Goal: Task Accomplishment & Management: Complete application form

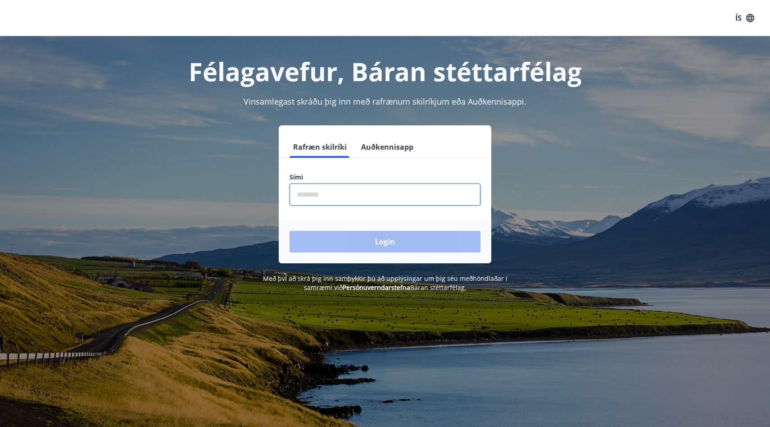
click at [348, 190] on input "phone" at bounding box center [385, 194] width 191 height 22
type input "********"
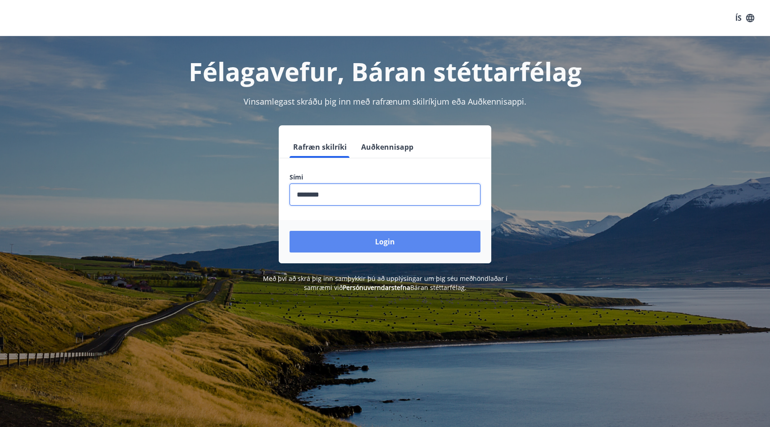
click at [359, 238] on button "Login" at bounding box center [385, 242] width 191 height 22
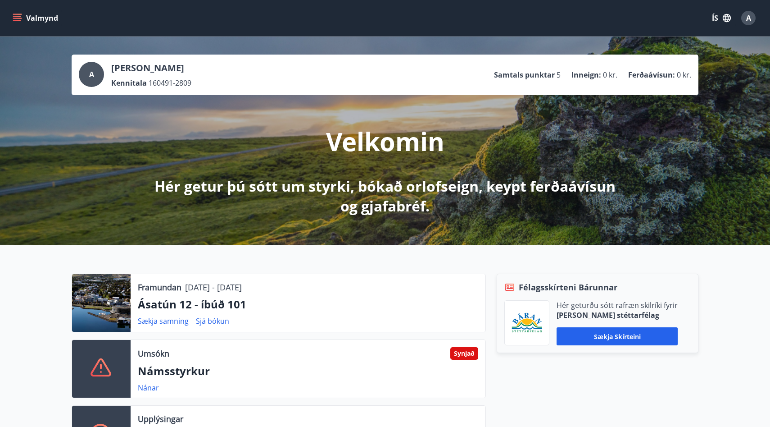
click at [11, 21] on button "Valmynd" at bounding box center [36, 18] width 51 height 16
click at [291, 341] on div "Umsókn Synjað Námsstyrkur Nánar" at bounding box center [308, 369] width 355 height 58
click at [16, 19] on icon "menu" at bounding box center [17, 18] width 9 height 9
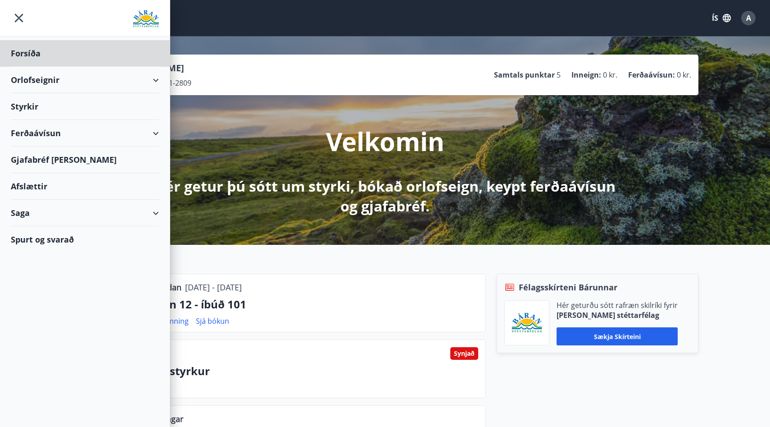
click at [45, 104] on div "Styrkir" at bounding box center [85, 106] width 148 height 27
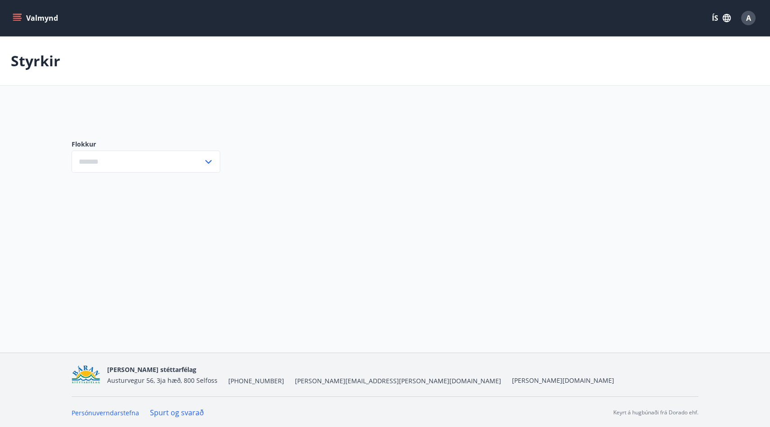
type input "***"
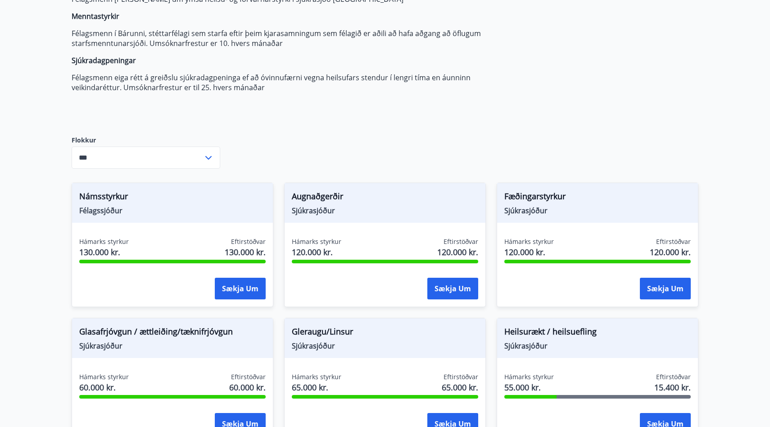
scroll to position [139, 0]
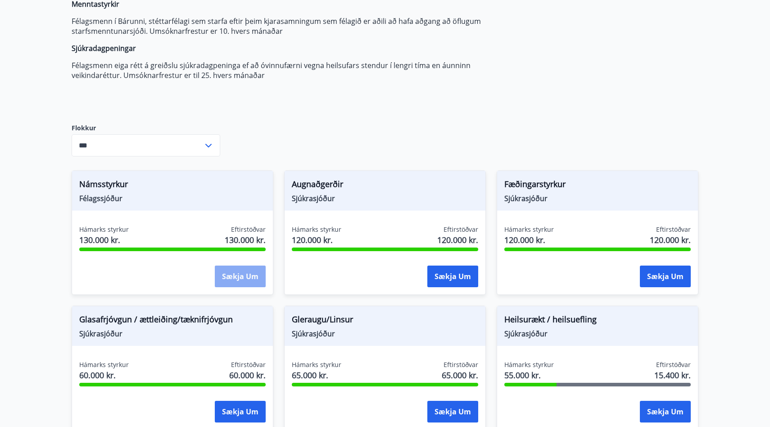
click at [241, 278] on button "Sækja um" at bounding box center [240, 276] width 51 height 22
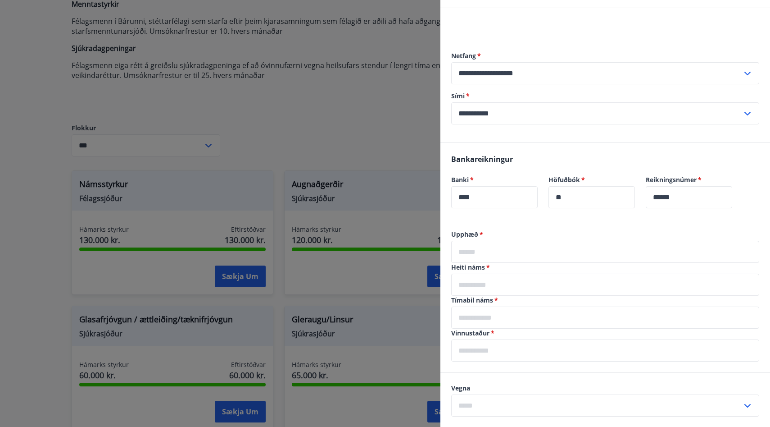
scroll to position [132, 0]
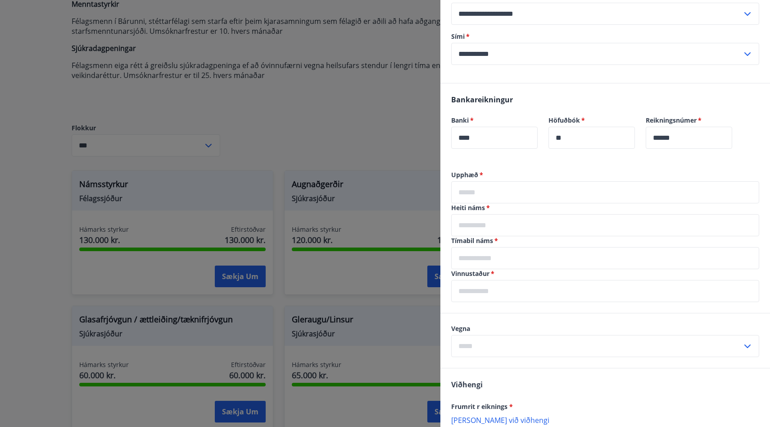
click at [486, 236] on label "Tímabil náms   *" at bounding box center [605, 240] width 308 height 9
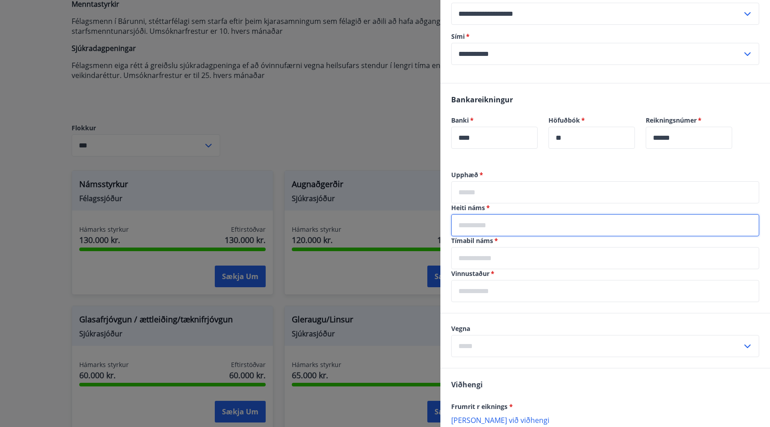
click at [486, 226] on input "text" at bounding box center [605, 225] width 308 height 22
type input "**********"
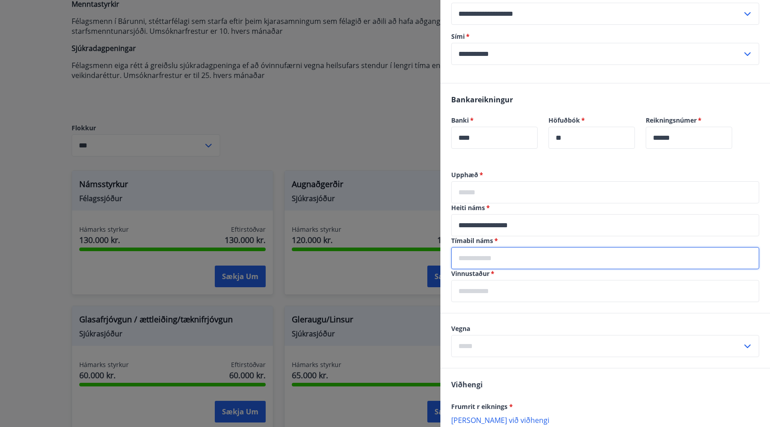
click at [484, 259] on input "text" at bounding box center [605, 258] width 308 height 22
type input "**********"
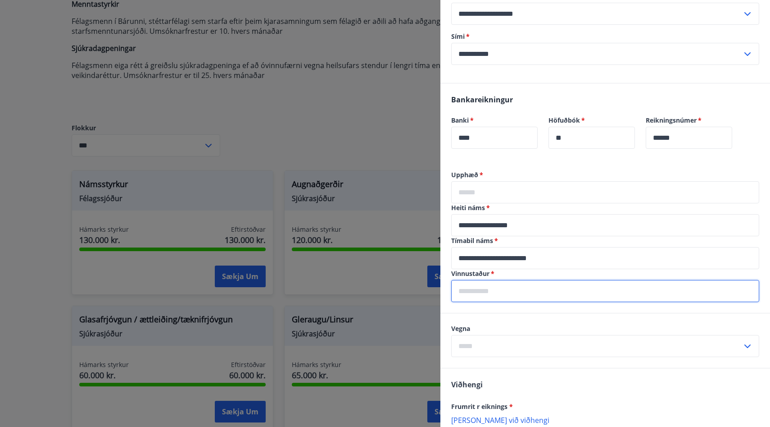
click at [500, 287] on input "text" at bounding box center [605, 291] width 308 height 22
type input "**********"
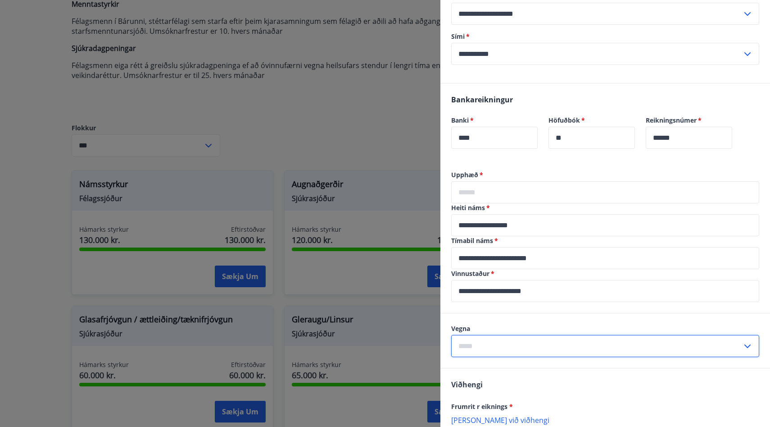
click at [494, 342] on input "text" at bounding box center [596, 346] width 291 height 22
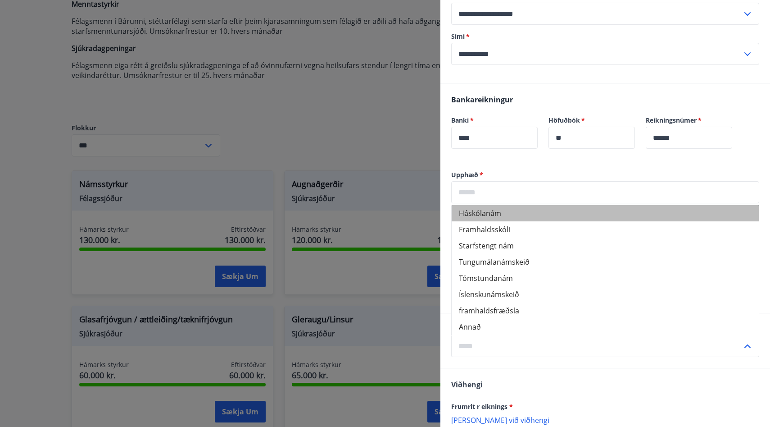
click at [500, 218] on li "Háskólanám" at bounding box center [605, 213] width 307 height 16
type input "**********"
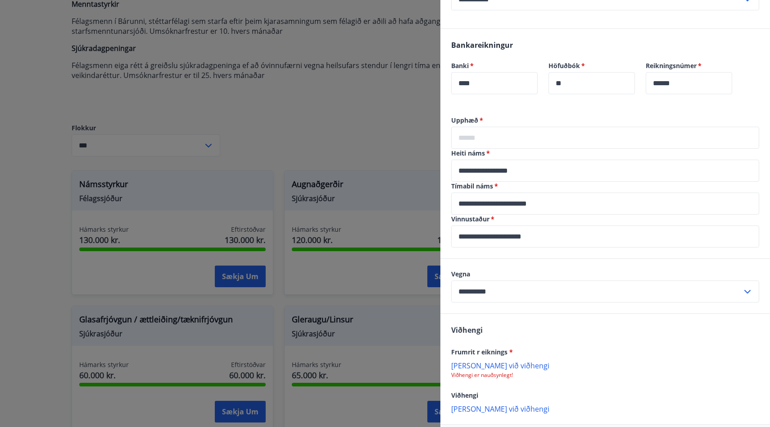
scroll to position [228, 0]
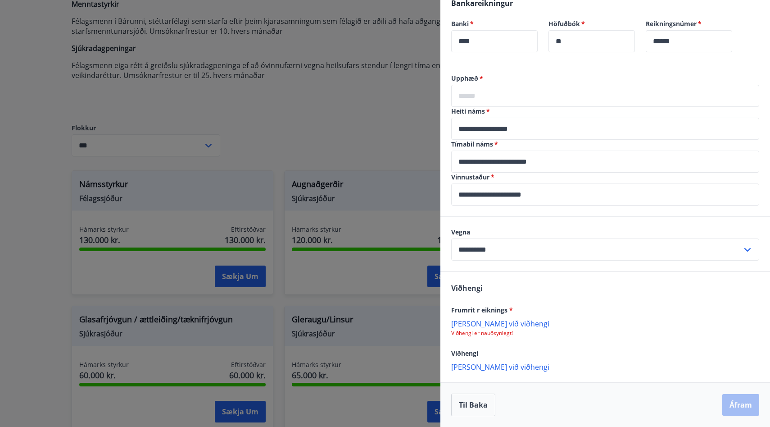
click at [491, 322] on p "Bæta við viðhengi" at bounding box center [605, 322] width 308 height 9
click at [477, 323] on p "Bæta við viðhengi" at bounding box center [605, 322] width 308 height 9
click at [483, 368] on p "Bæta við viðhengi" at bounding box center [605, 367] width 308 height 9
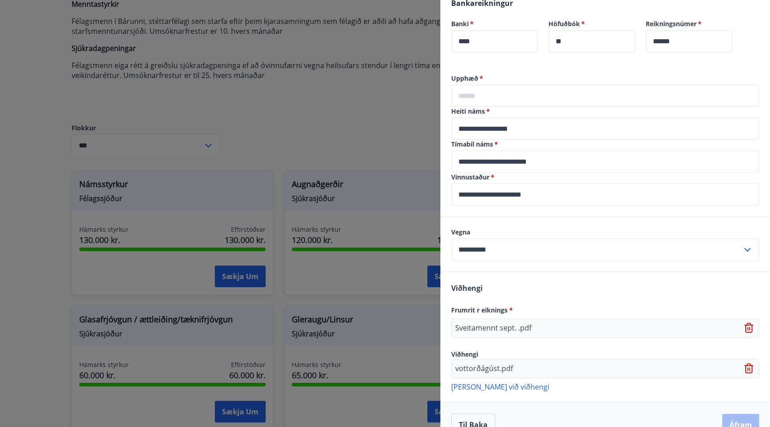
click at [486, 384] on p "Bæta við viðhengi" at bounding box center [605, 385] width 308 height 9
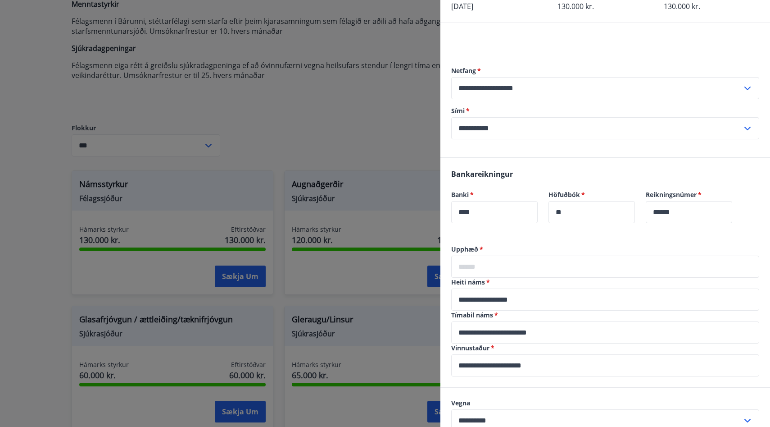
scroll to position [57, 0]
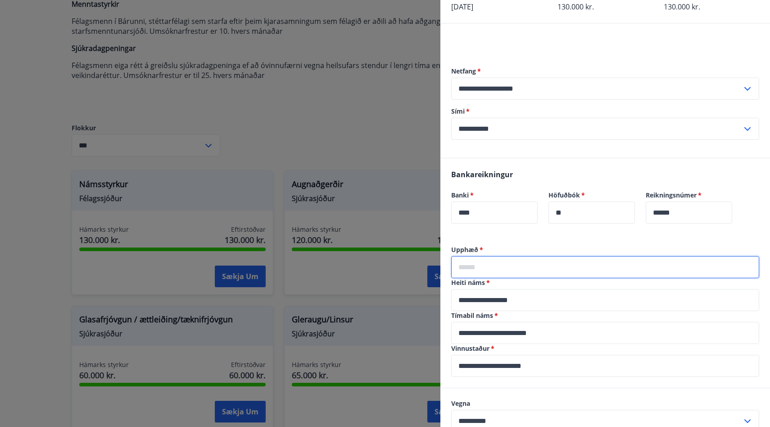
click at [528, 270] on input "text" at bounding box center [605, 267] width 308 height 22
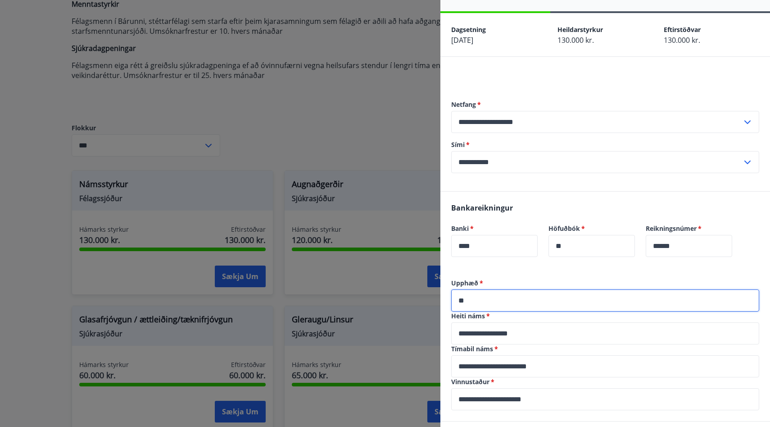
scroll to position [271, 0]
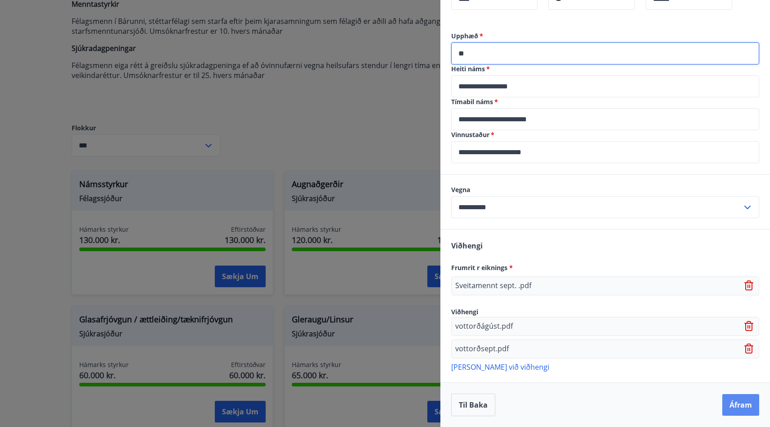
type input "**"
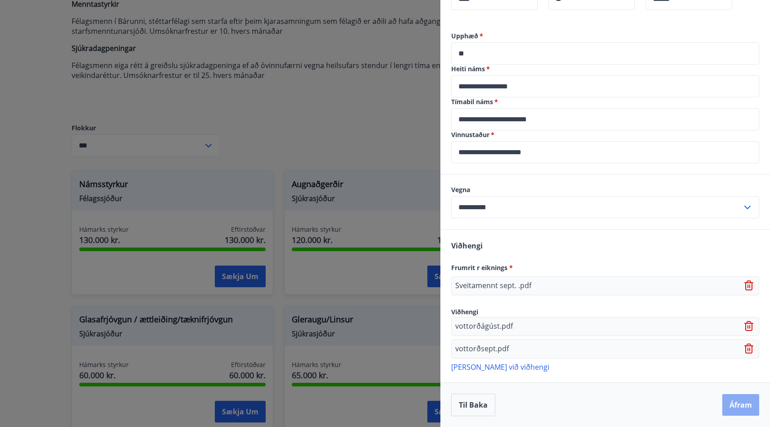
click at [741, 399] on button "Áfram" at bounding box center [740, 405] width 37 height 22
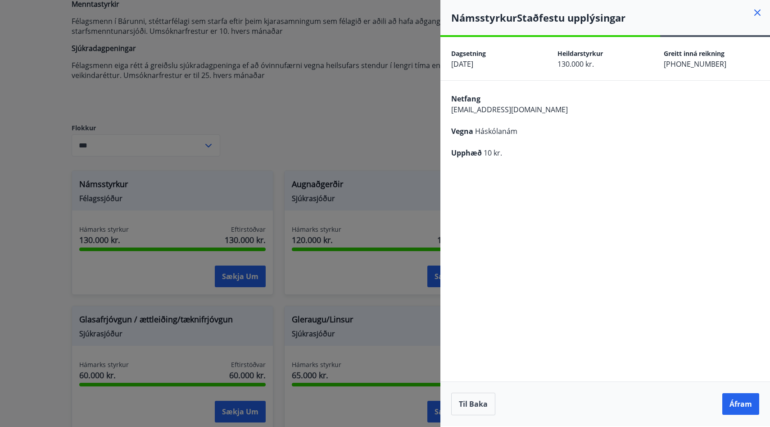
scroll to position [0, 0]
click at [742, 399] on button "Áfram" at bounding box center [740, 404] width 37 height 22
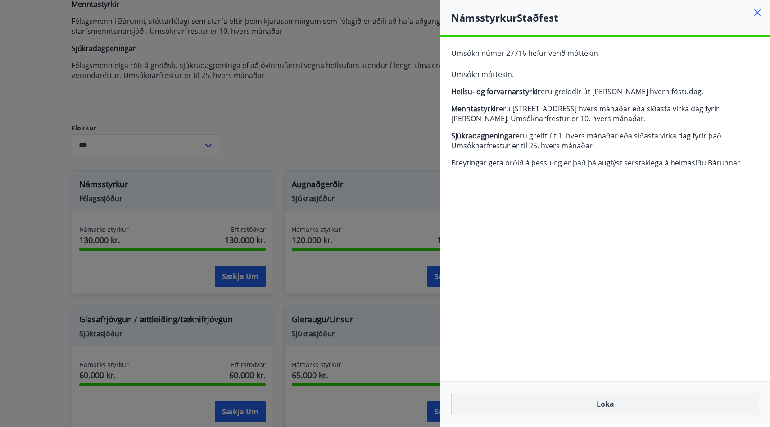
click at [606, 404] on button "Loka" at bounding box center [605, 403] width 308 height 23
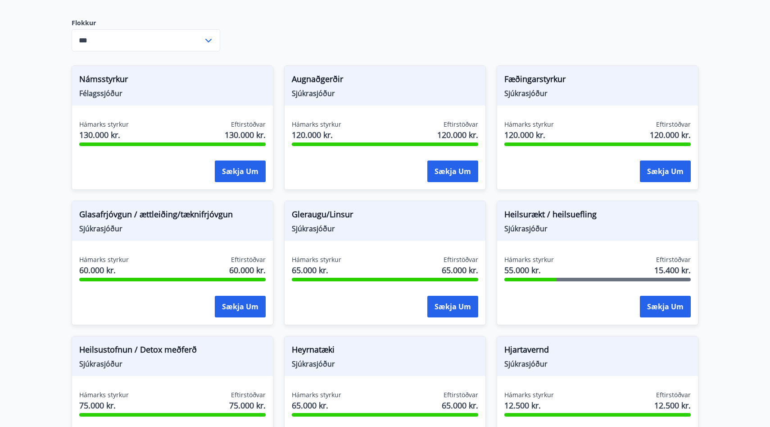
scroll to position [245, 0]
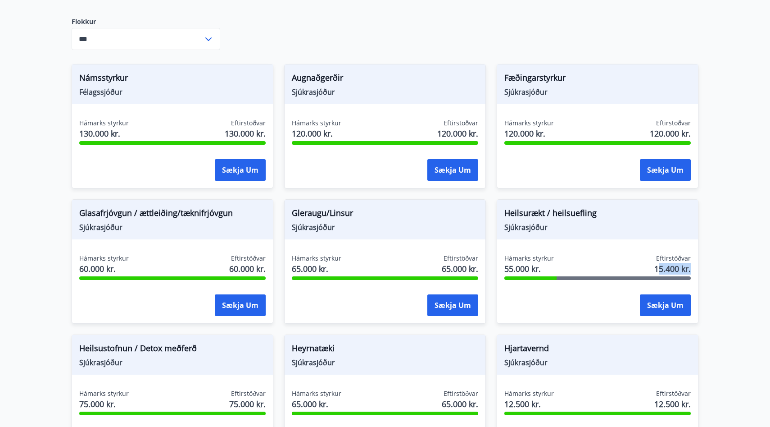
drag, startPoint x: 658, startPoint y: 267, endPoint x: 690, endPoint y: 269, distance: 31.6
click at [690, 269] on span "15.400 kr." at bounding box center [672, 269] width 36 height 12
click at [728, 272] on main "Styrkir Heilsu- og forvarnarstyrkir Félagsmenn geta sótt um ýmsa heilsu- og for…" at bounding box center [385, 265] width 770 height 948
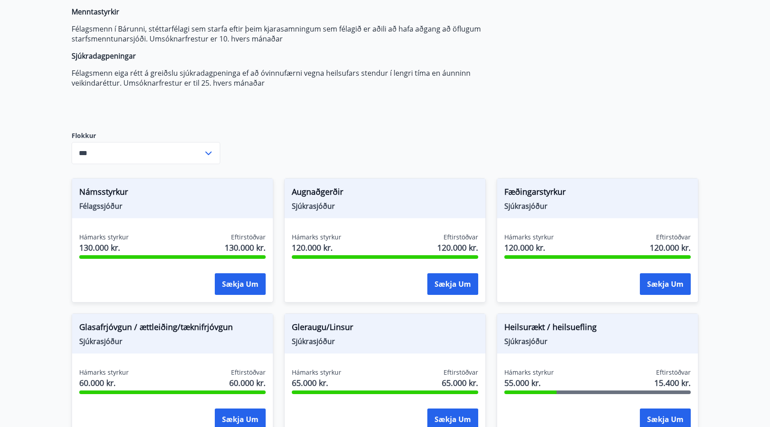
scroll to position [0, 0]
